Goal: Transaction & Acquisition: Purchase product/service

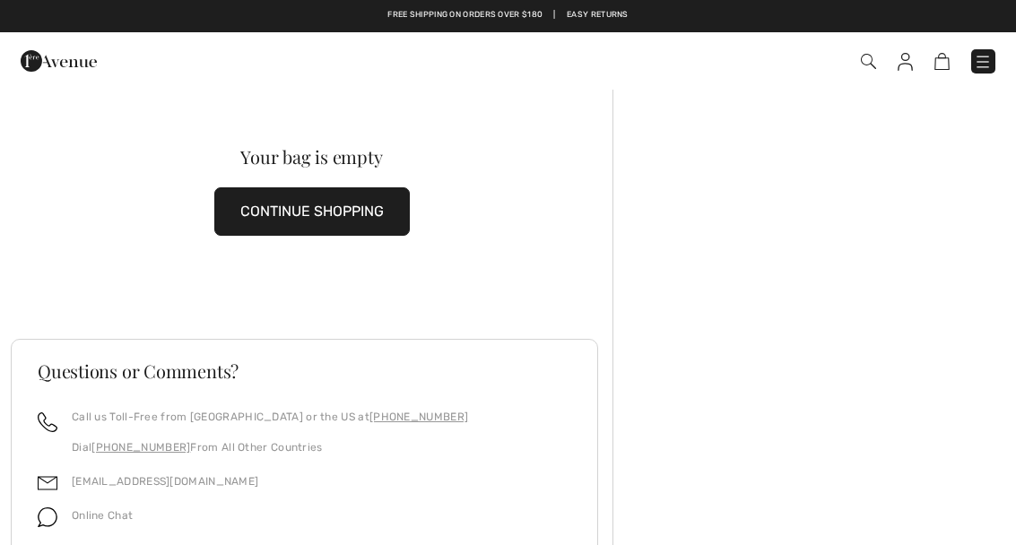
click at [350, 209] on button "CONTINUE SHOPPING" at bounding box center [312, 211] width 196 height 48
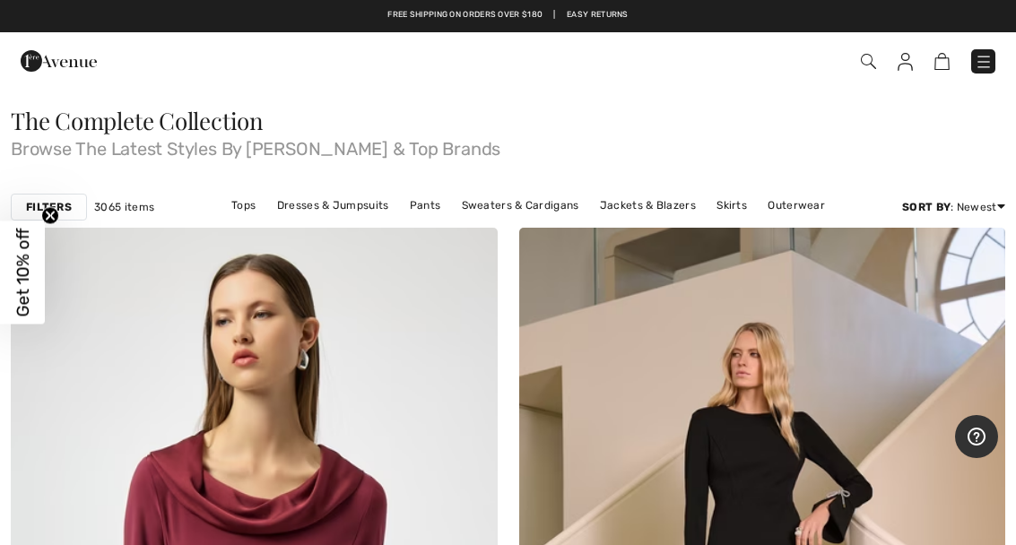
click at [262, 214] on link "Tops" at bounding box center [243, 205] width 42 height 23
click at [250, 200] on link "Tops" at bounding box center [243, 205] width 42 height 23
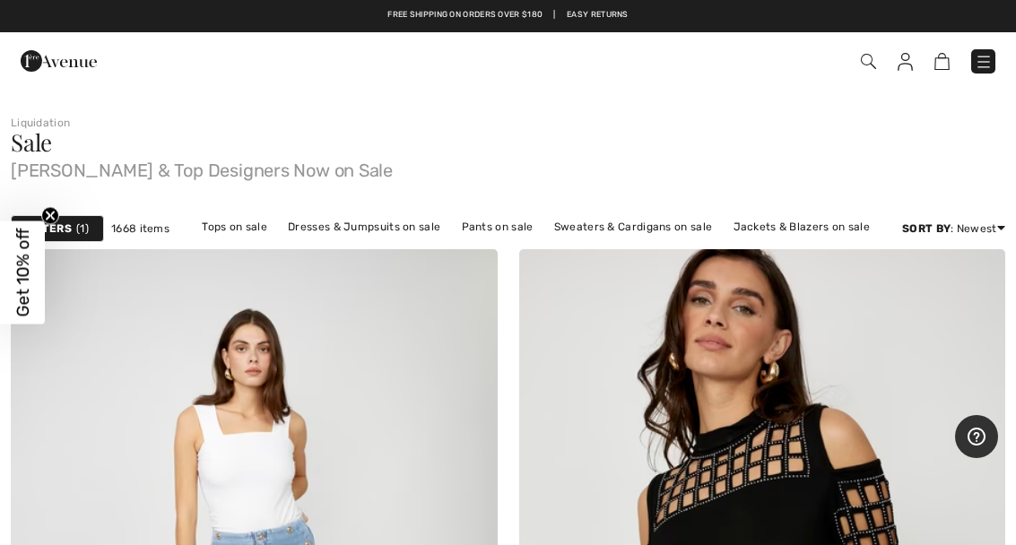
click at [254, 225] on link "Tops on sale" at bounding box center [234, 226] width 83 height 23
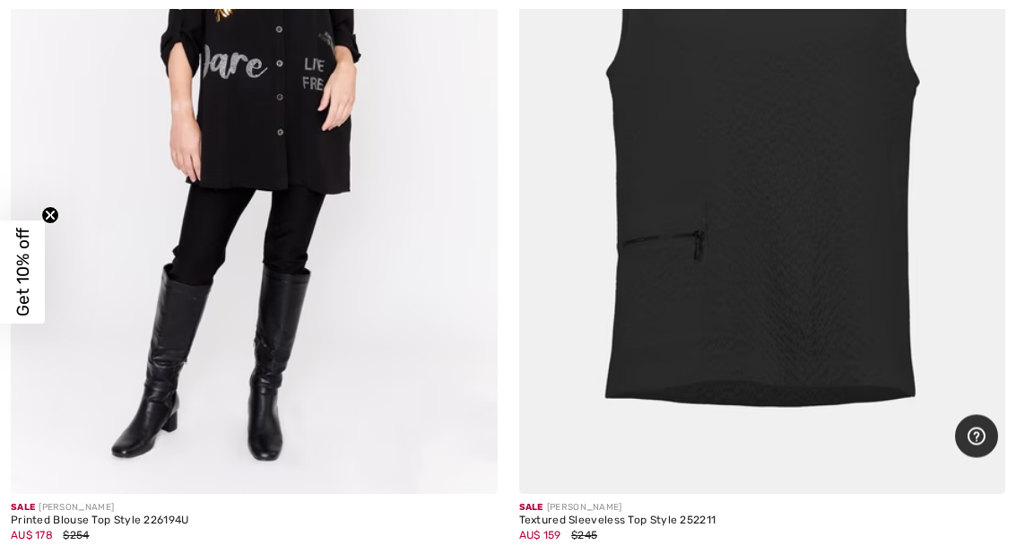
scroll to position [2061, 0]
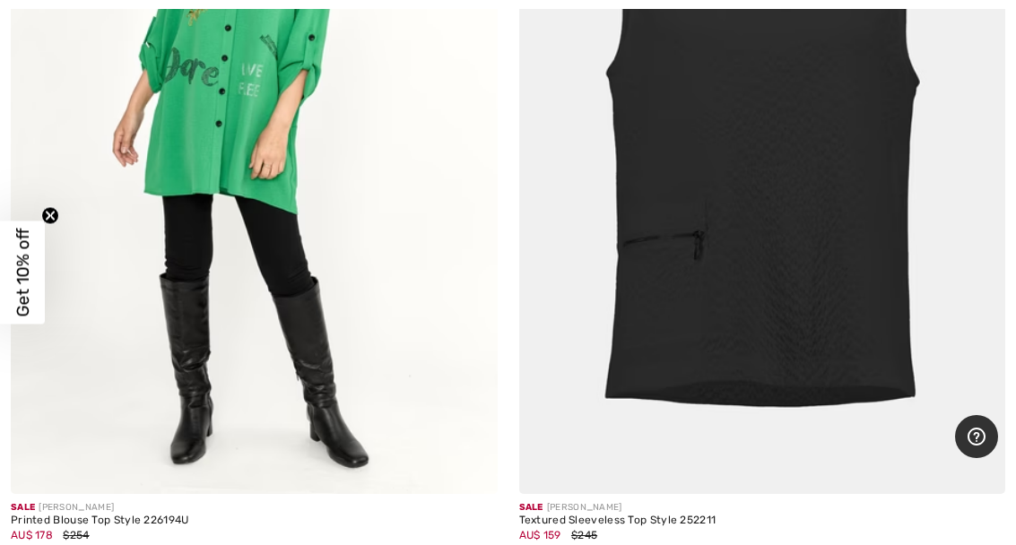
click at [267, 239] on img at bounding box center [254, 129] width 487 height 730
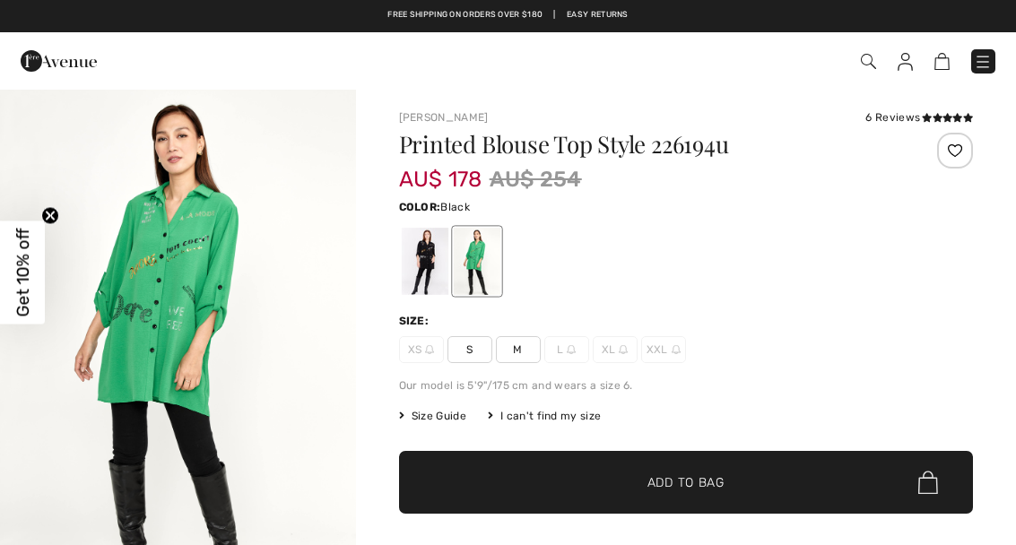
click at [439, 269] on div at bounding box center [424, 261] width 47 height 67
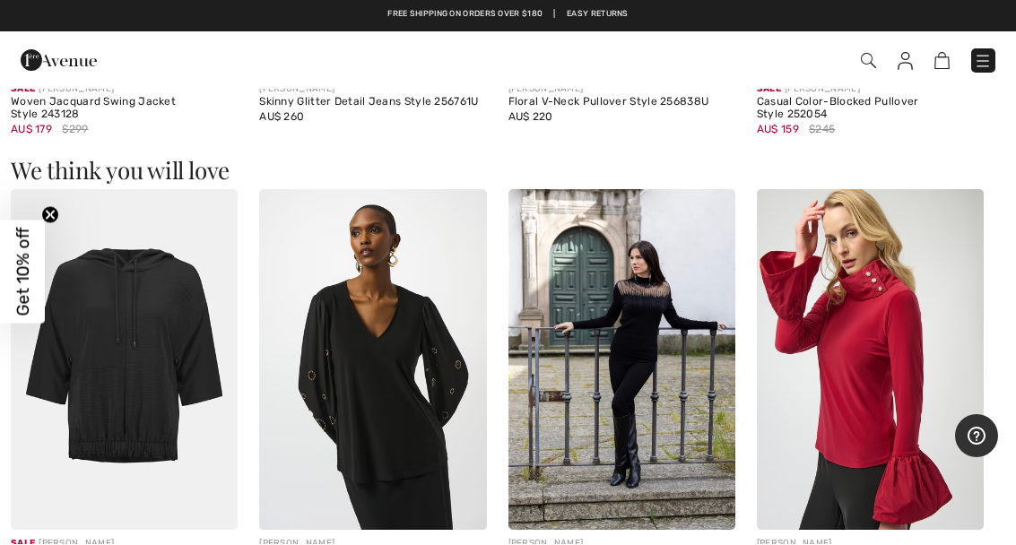
scroll to position [1291, 0]
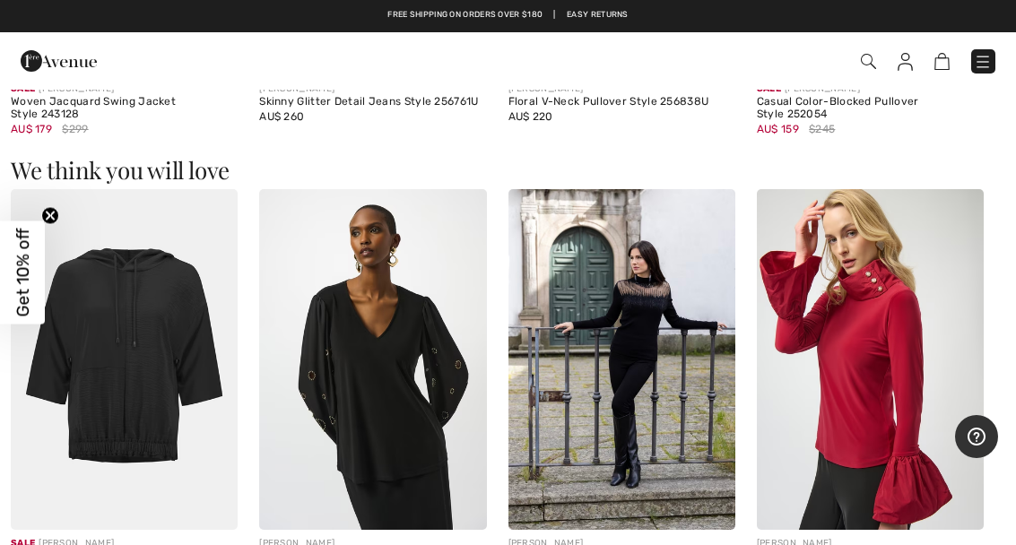
click at [792, 391] on img at bounding box center [870, 359] width 227 height 341
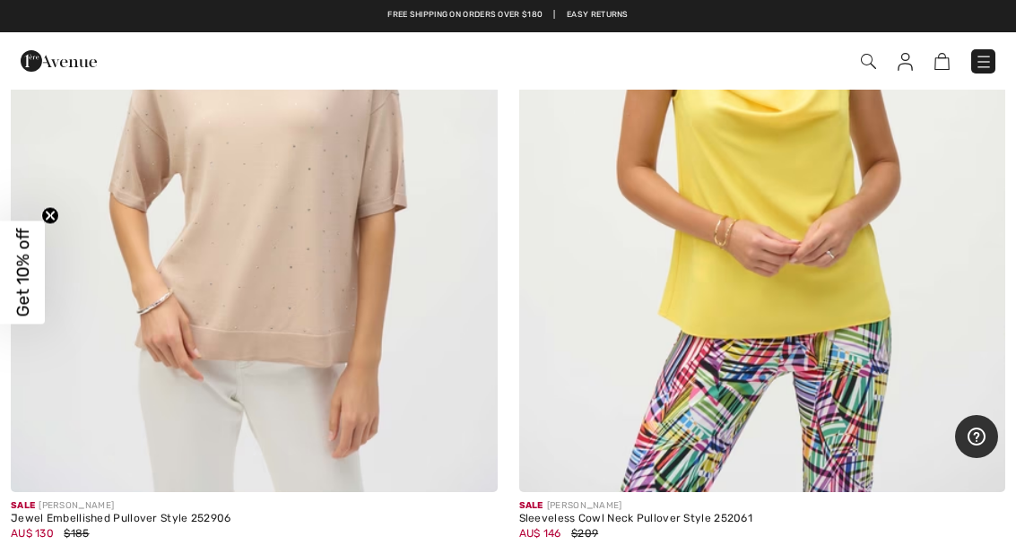
scroll to position [8862, 0]
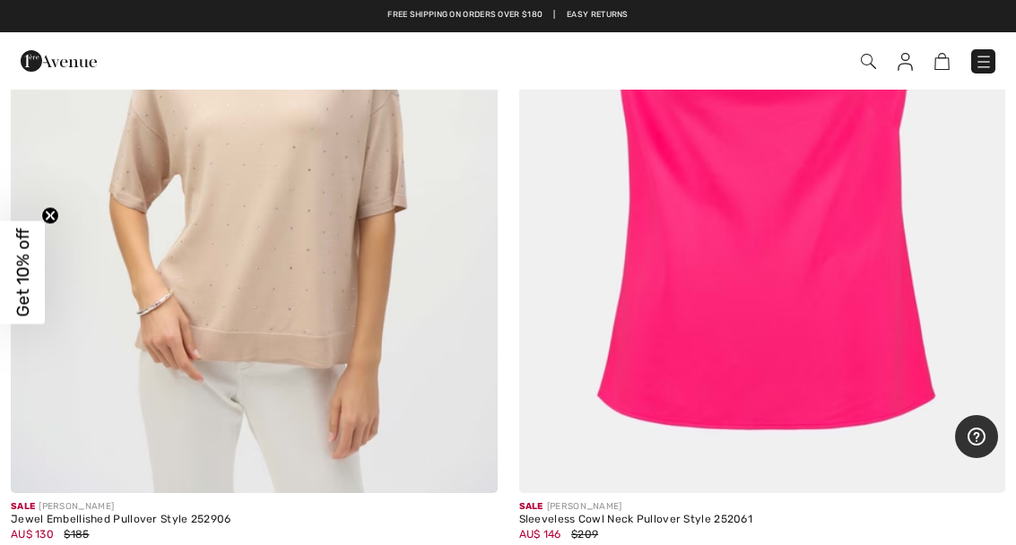
click at [832, 228] on img at bounding box center [762, 129] width 487 height 730
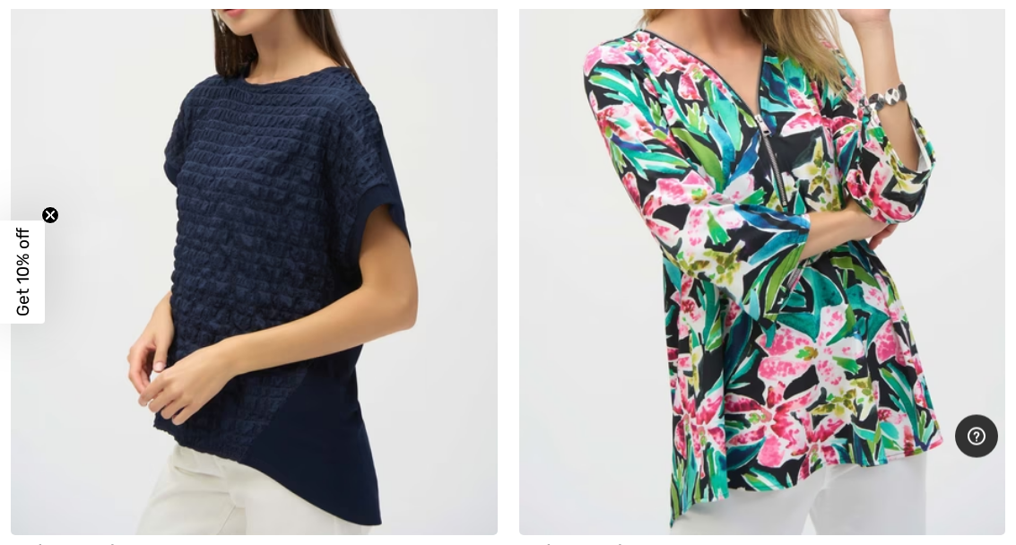
scroll to position [14808, 0]
click at [268, 229] on img at bounding box center [254, 171] width 487 height 730
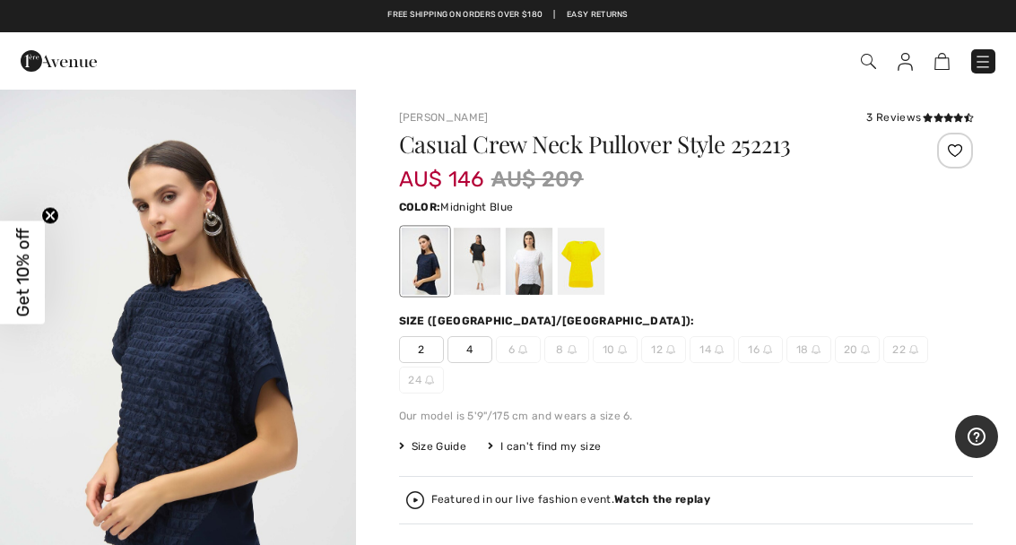
click at [490, 257] on div at bounding box center [476, 261] width 47 height 67
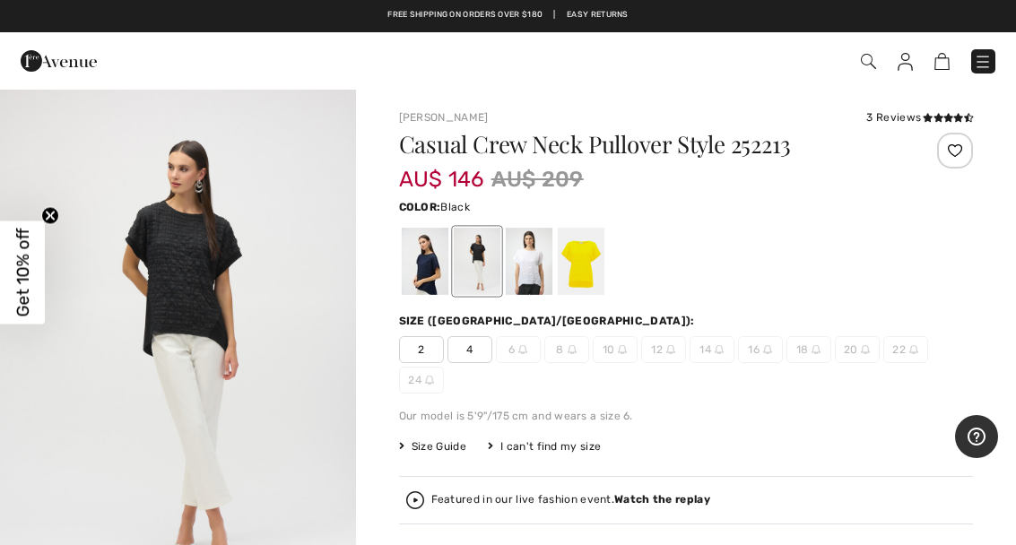
click at [596, 261] on div at bounding box center [580, 261] width 47 height 67
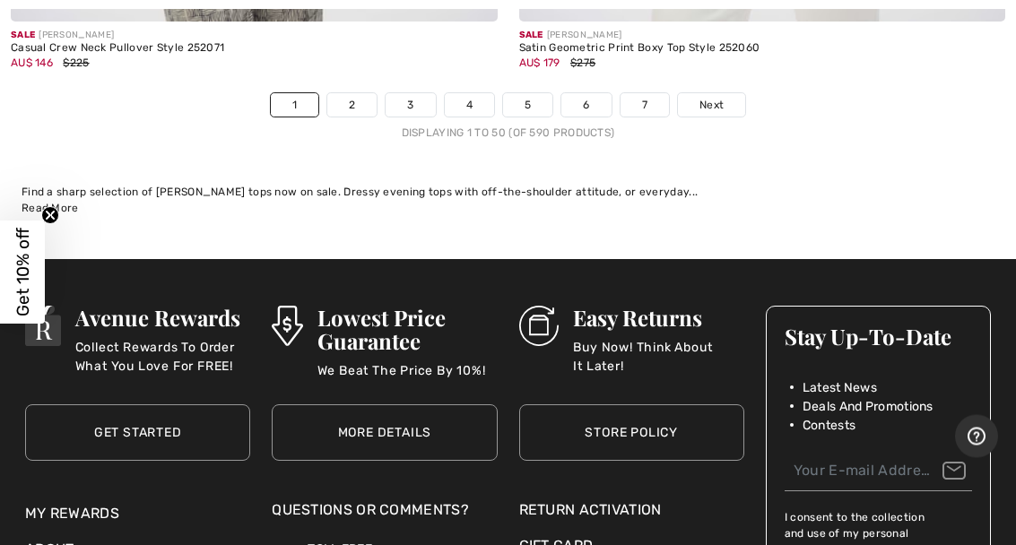
scroll to position [21323, 0]
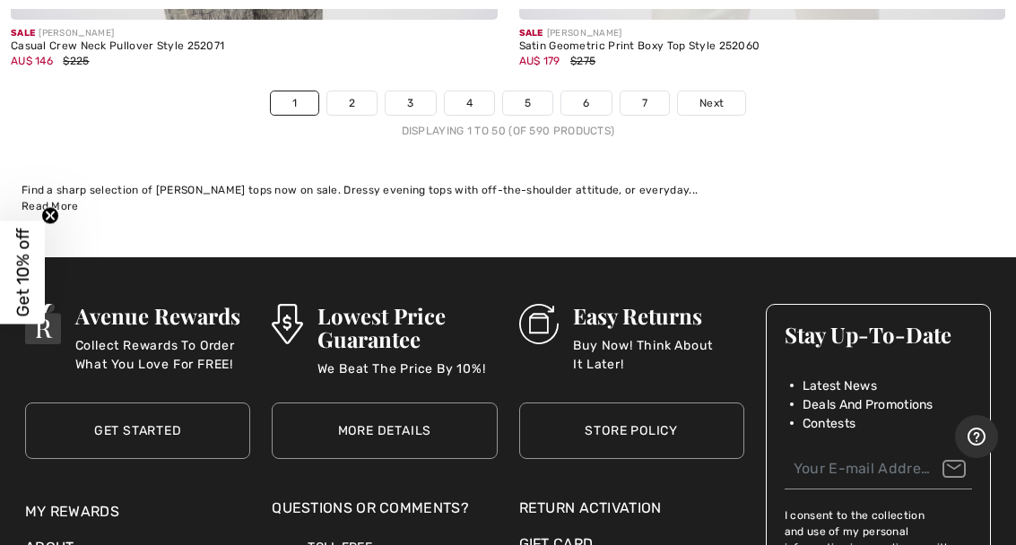
click at [726, 91] on link "Next" at bounding box center [711, 102] width 67 height 23
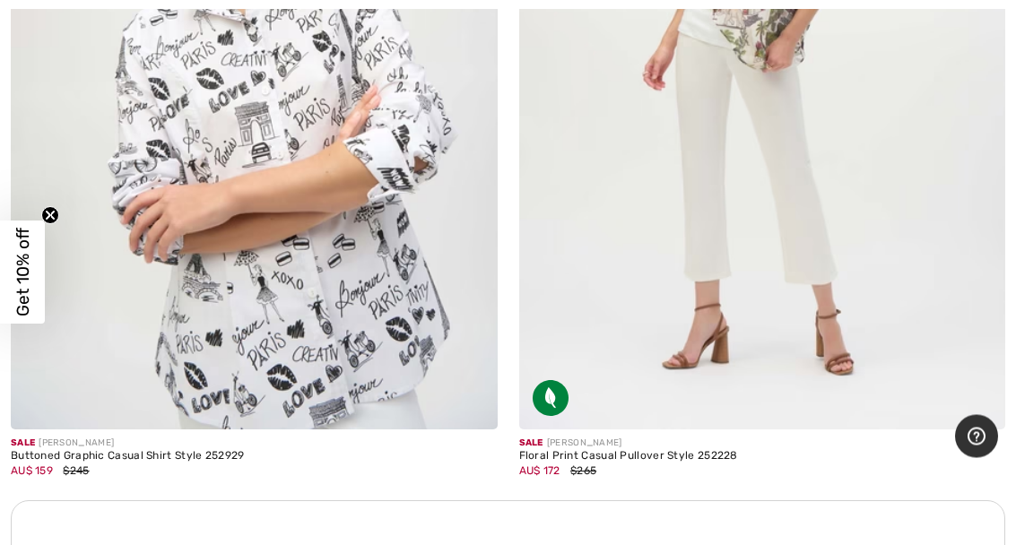
scroll to position [4647, 0]
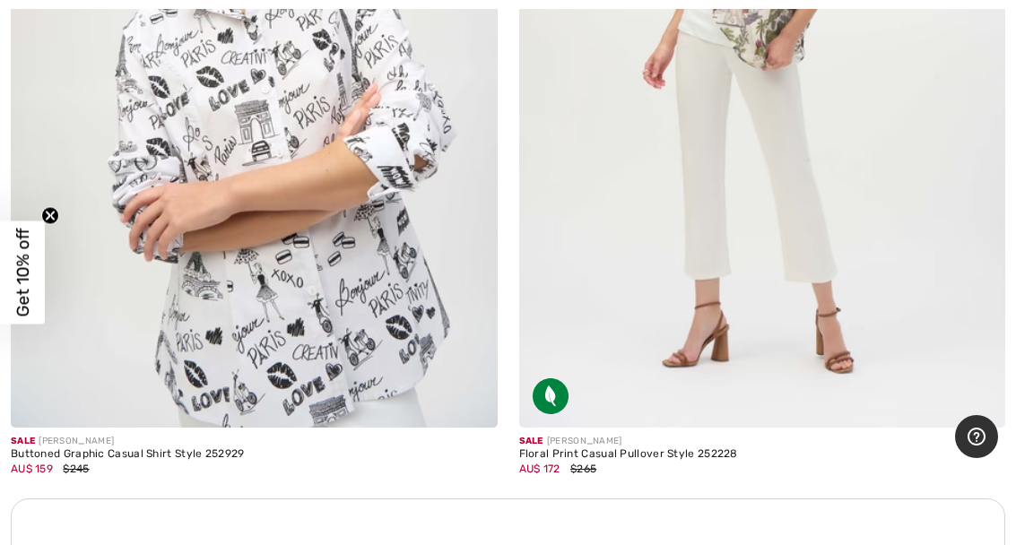
click at [348, 309] on img at bounding box center [254, 64] width 487 height 730
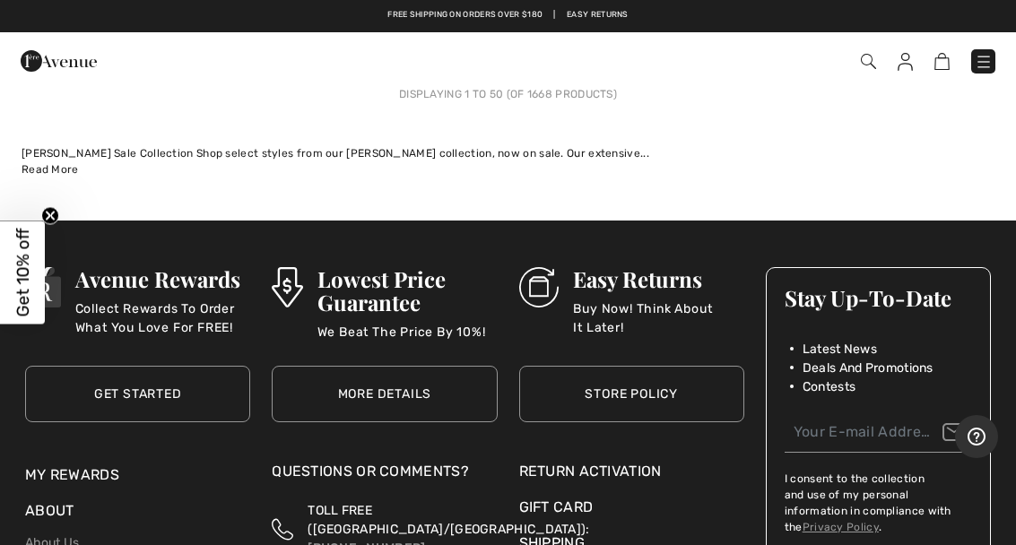
scroll to position [21336, 0]
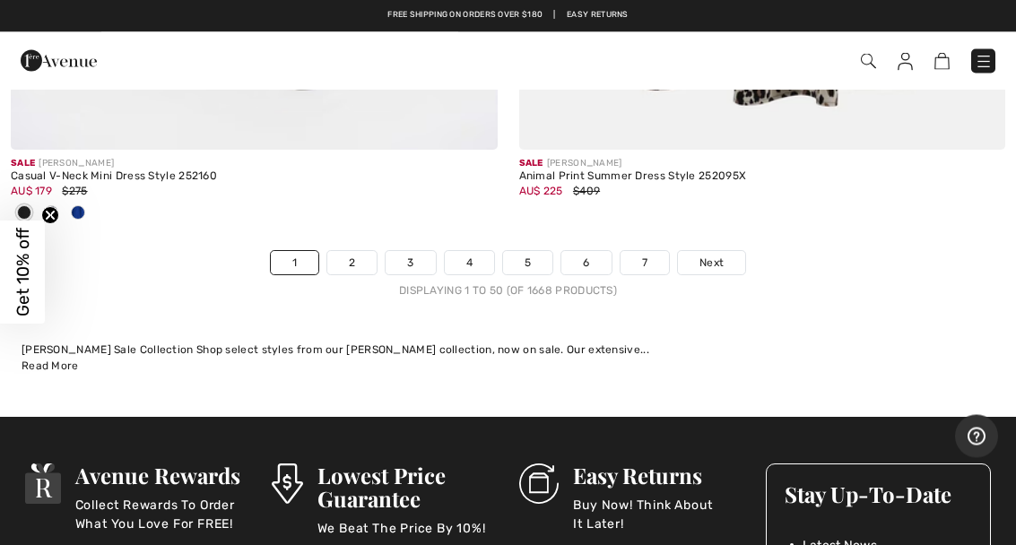
click at [424, 252] on link "3" at bounding box center [410, 263] width 49 height 23
click at [421, 252] on link "3" at bounding box center [410, 263] width 49 height 23
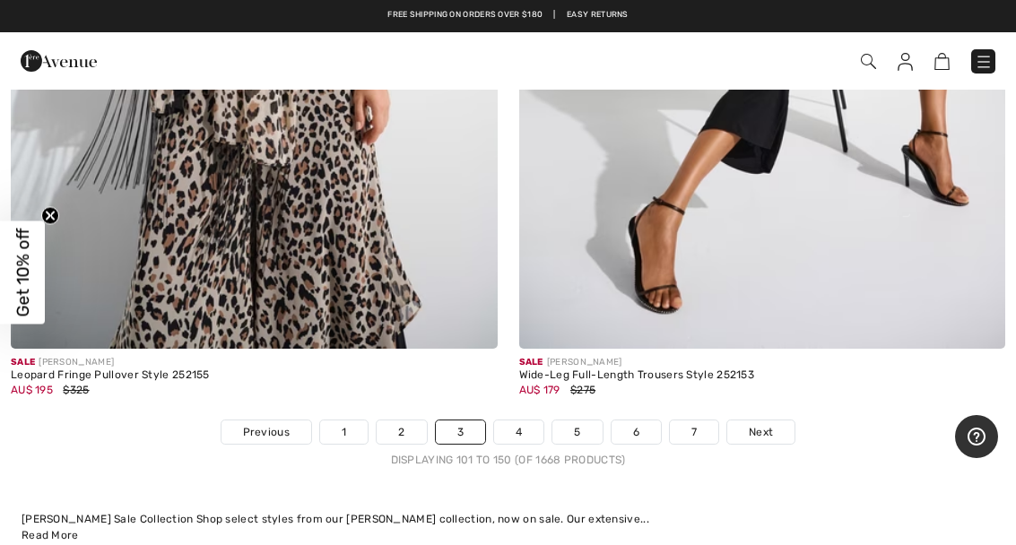
scroll to position [20778, 0]
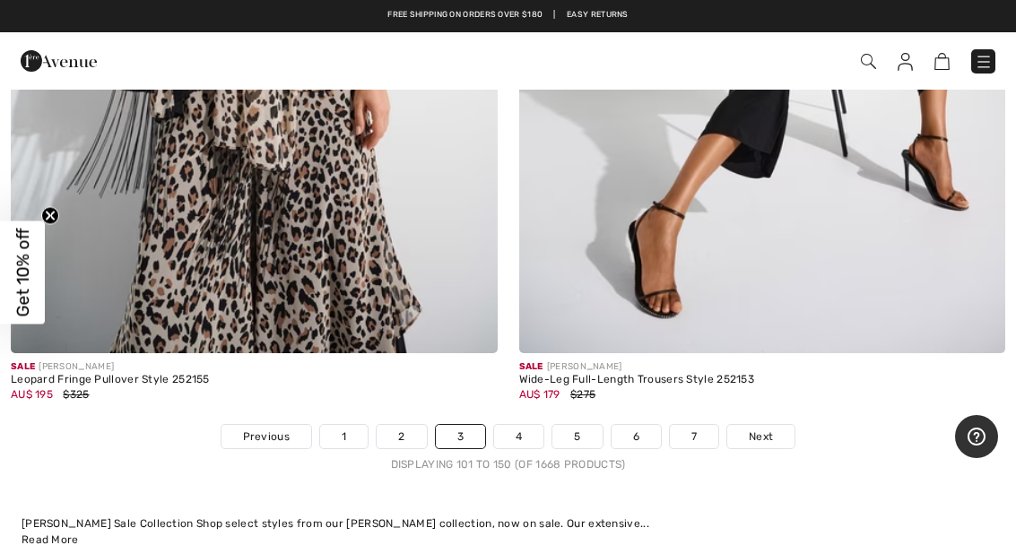
click at [534, 425] on link "4" at bounding box center [518, 436] width 49 height 23
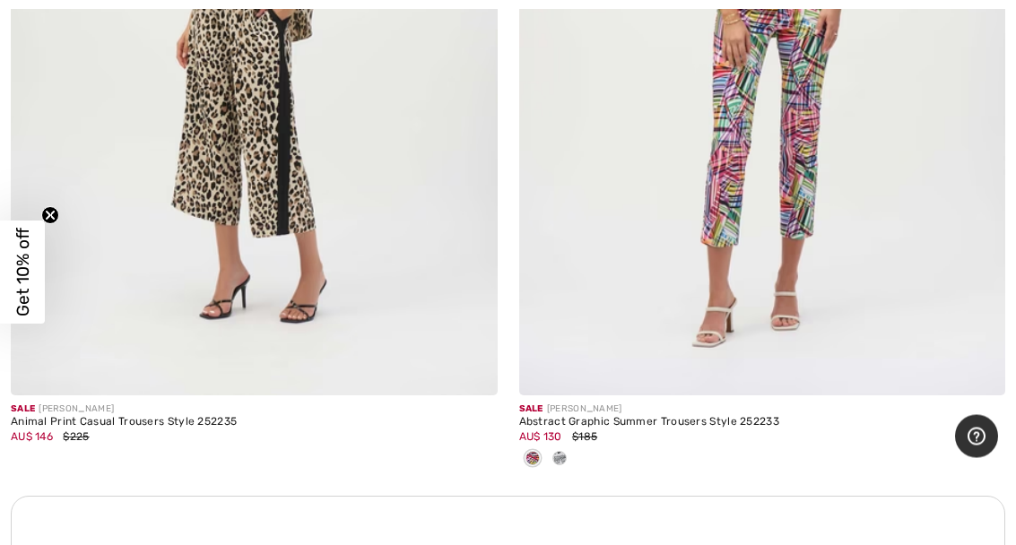
scroll to position [9609, 0]
click at [575, 444] on div at bounding box center [762, 459] width 487 height 30
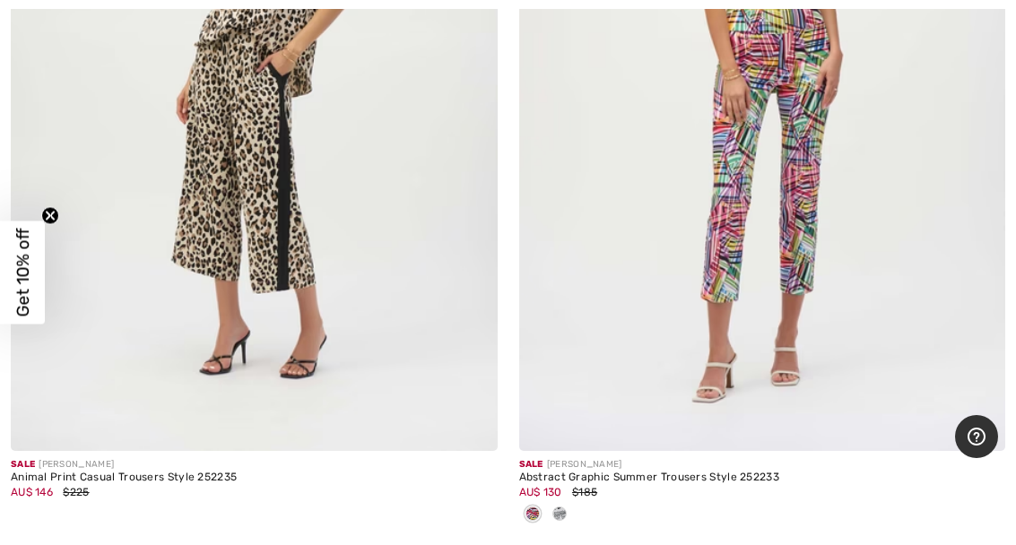
scroll to position [9554, 0]
click at [576, 503] on div at bounding box center [762, 514] width 487 height 30
click at [561, 499] on div at bounding box center [559, 514] width 27 height 30
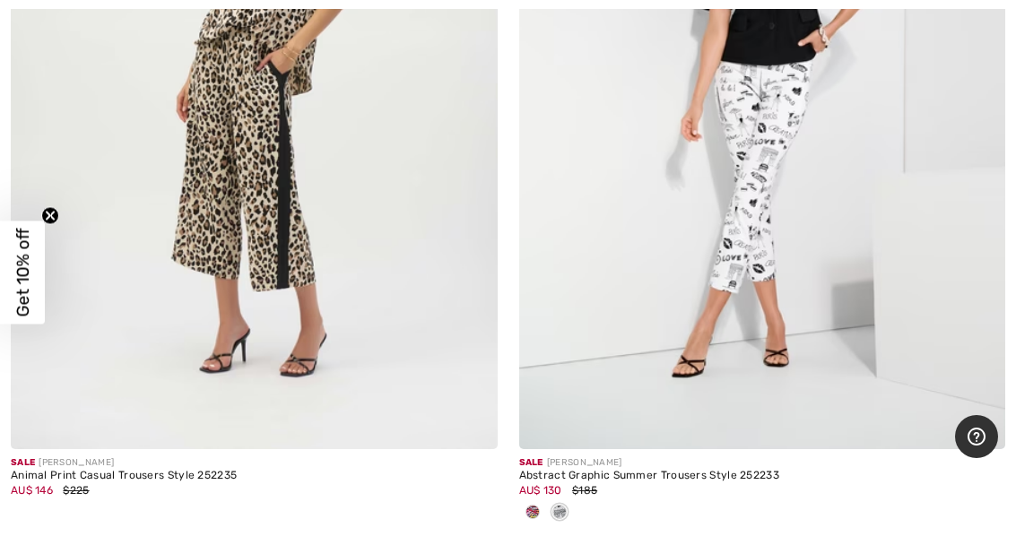
click at [543, 503] on div at bounding box center [532, 514] width 27 height 30
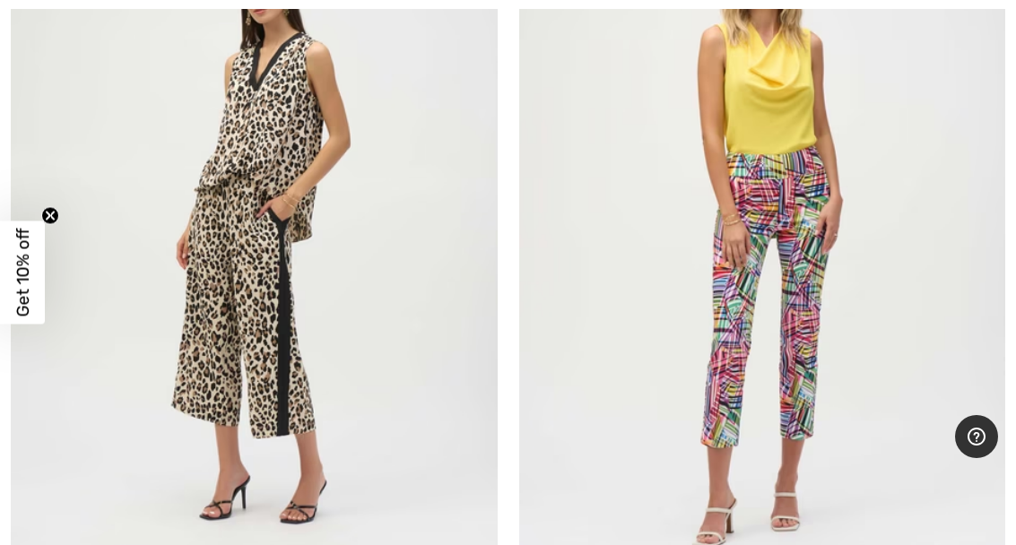
scroll to position [9414, 0]
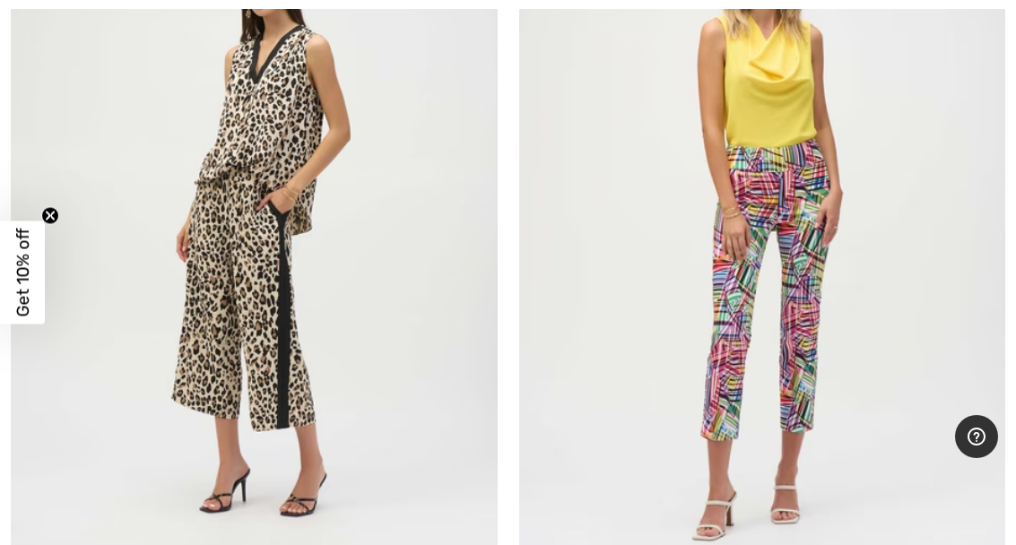
click at [796, 315] on img at bounding box center [762, 224] width 487 height 730
click at [815, 197] on img at bounding box center [762, 224] width 487 height 730
click at [739, 374] on img at bounding box center [762, 224] width 487 height 730
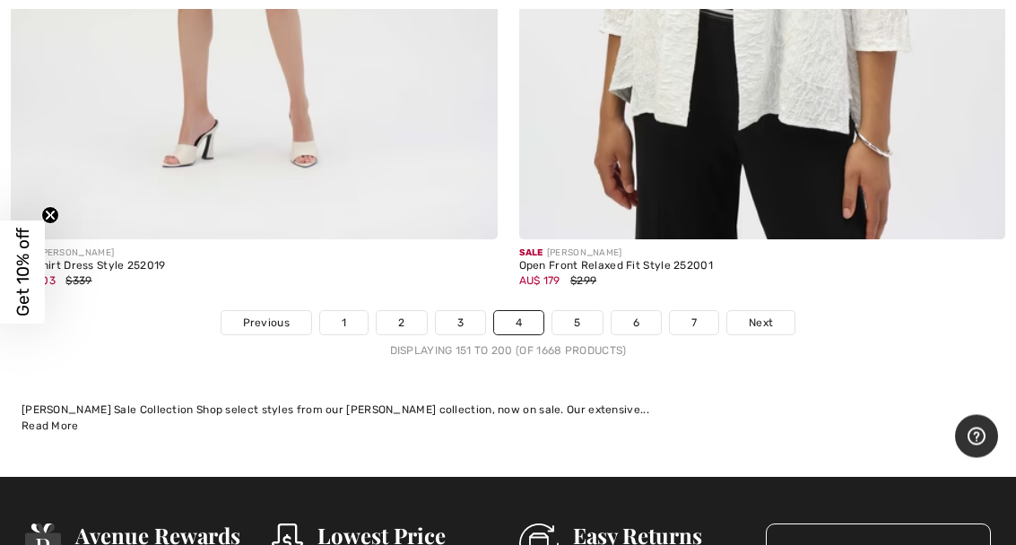
scroll to position [20803, 0]
click at [599, 311] on link "5" at bounding box center [576, 322] width 49 height 23
click at [584, 311] on link "5" at bounding box center [576, 322] width 49 height 23
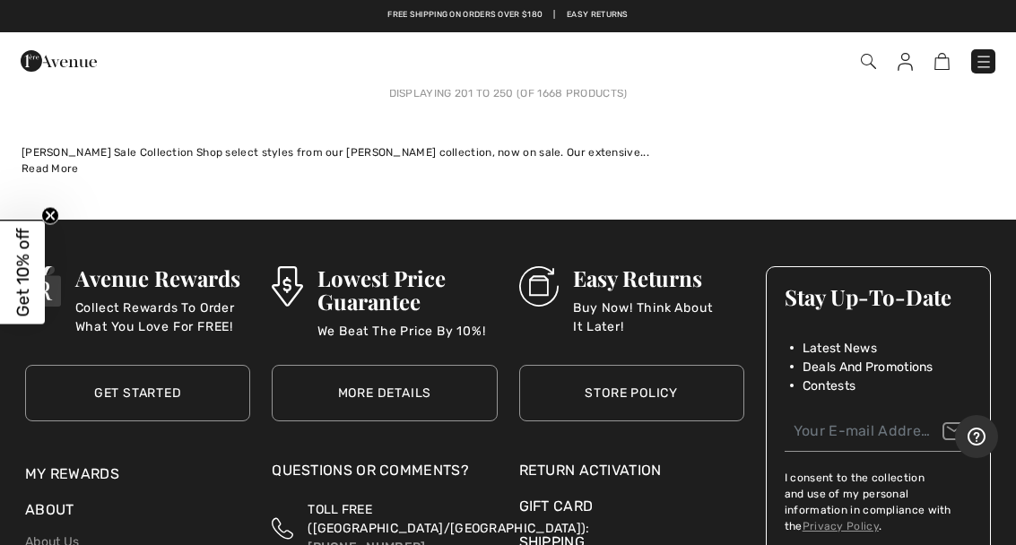
scroll to position [21426, 0]
